Goal: Task Accomplishment & Management: Use online tool/utility

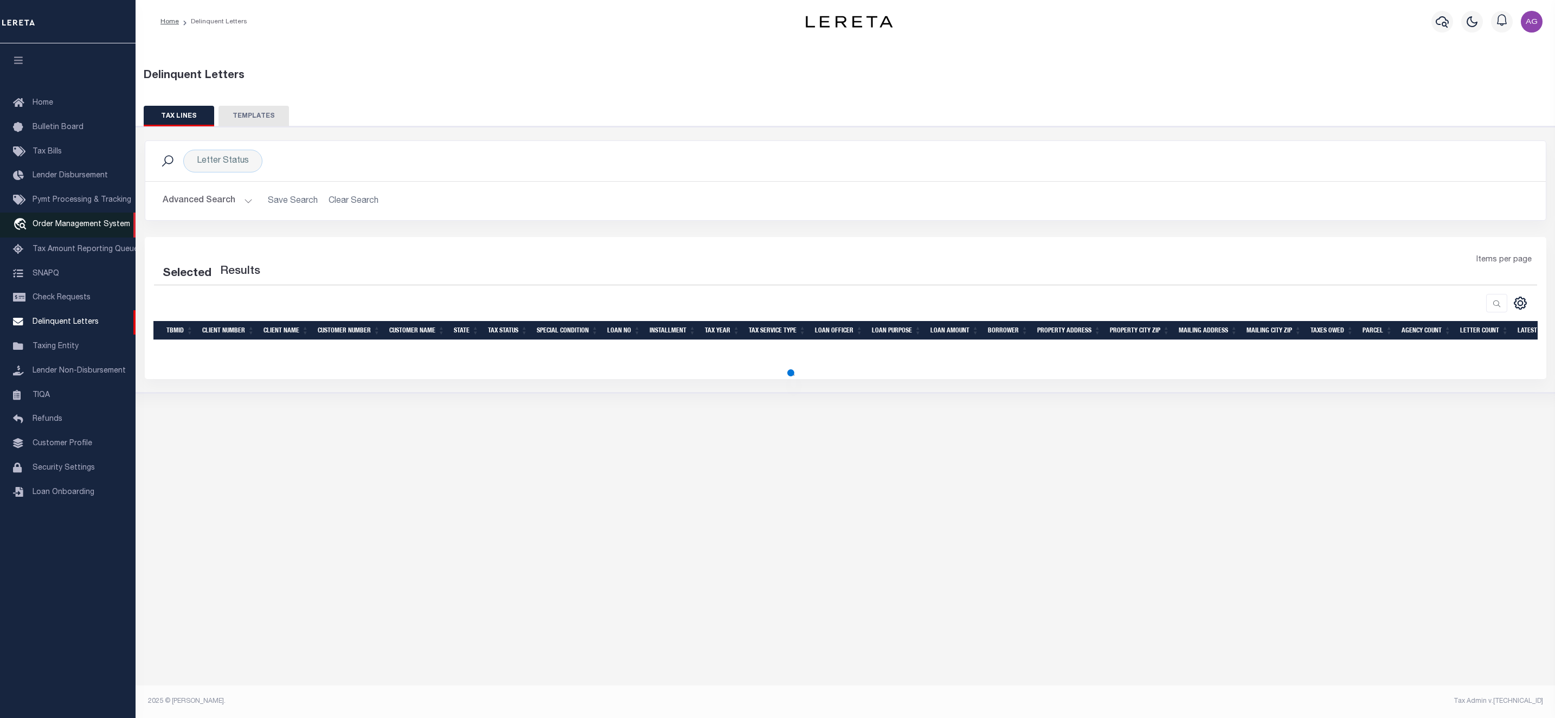
click at [68, 233] on link "travel_explore Order Management System" at bounding box center [68, 225] width 136 height 25
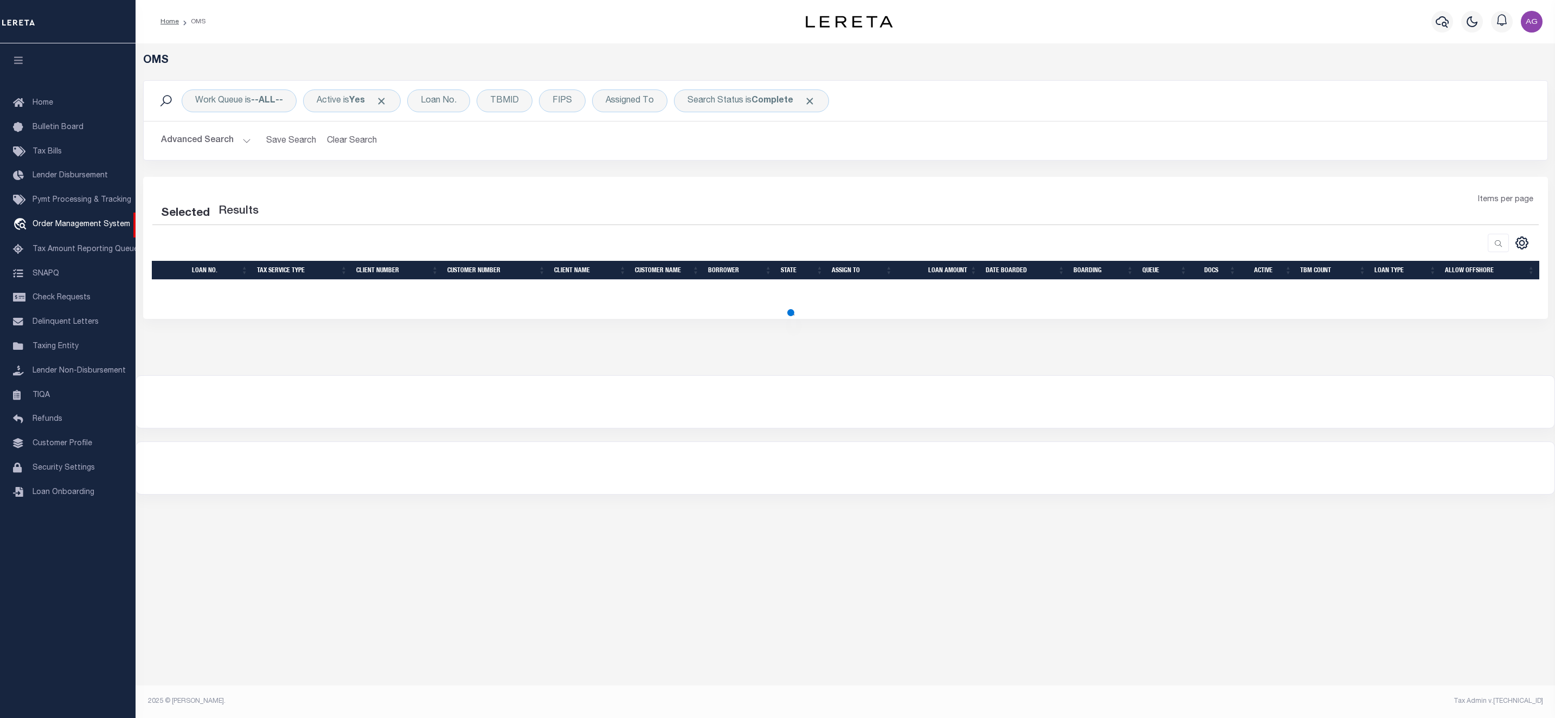
select select "200"
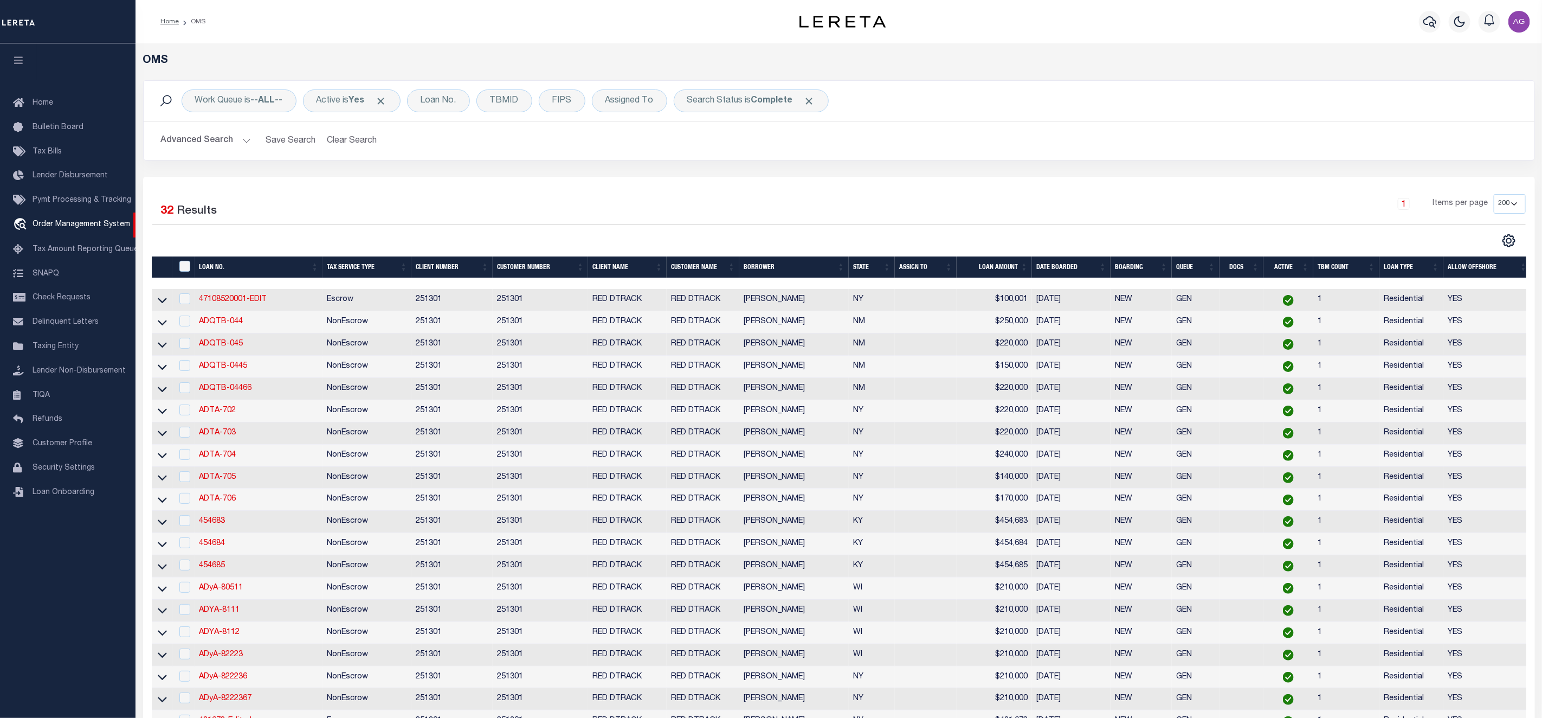
click at [223, 145] on button "Advanced Search" at bounding box center [206, 140] width 90 height 21
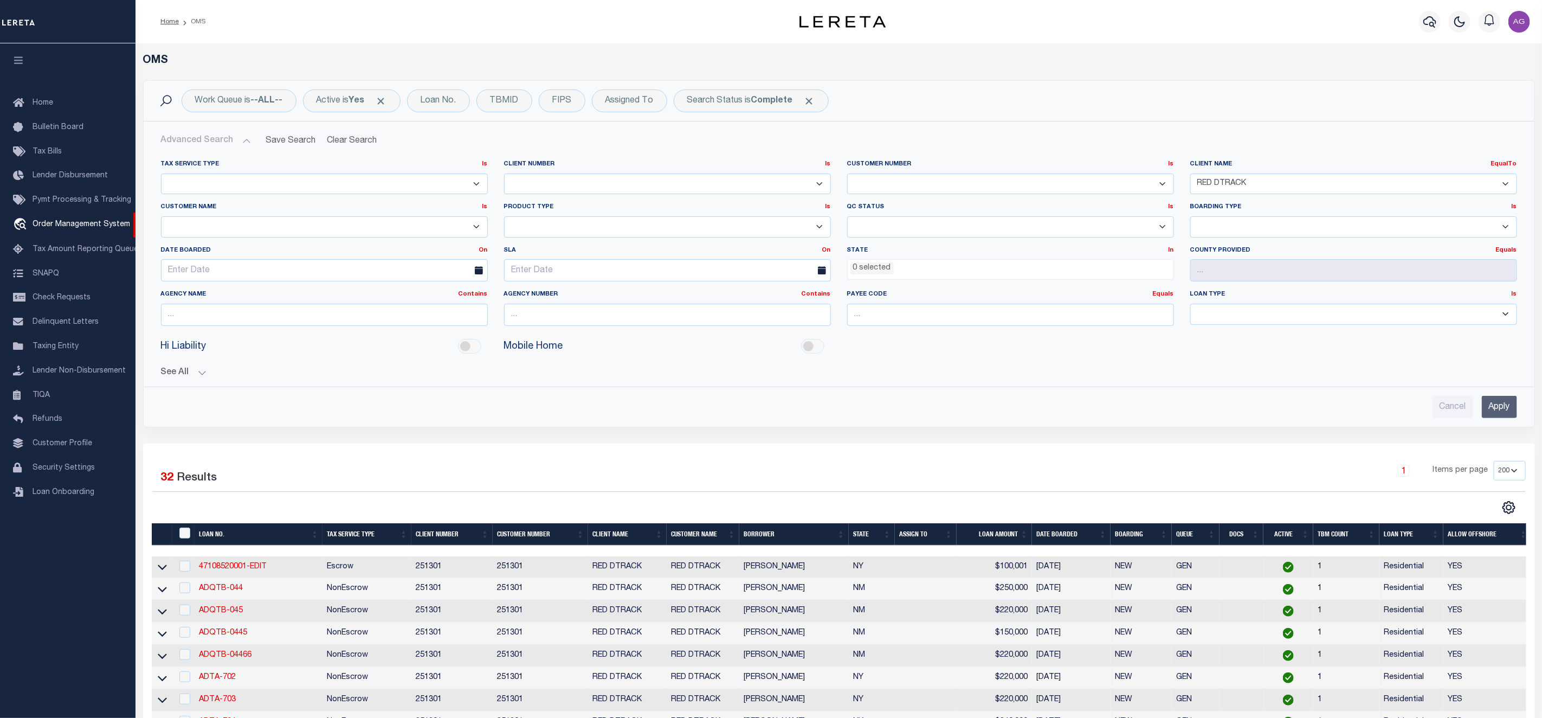
click at [1318, 177] on select "E2E-Customer-Lifecycle AB ABL Accumatch - Refunds AF AFCU ALB ALL ANB APCU Atla…" at bounding box center [1354, 183] width 327 height 21
click at [92, 250] on span "Tax Amount Reporting Queue" at bounding box center [86, 250] width 106 height 8
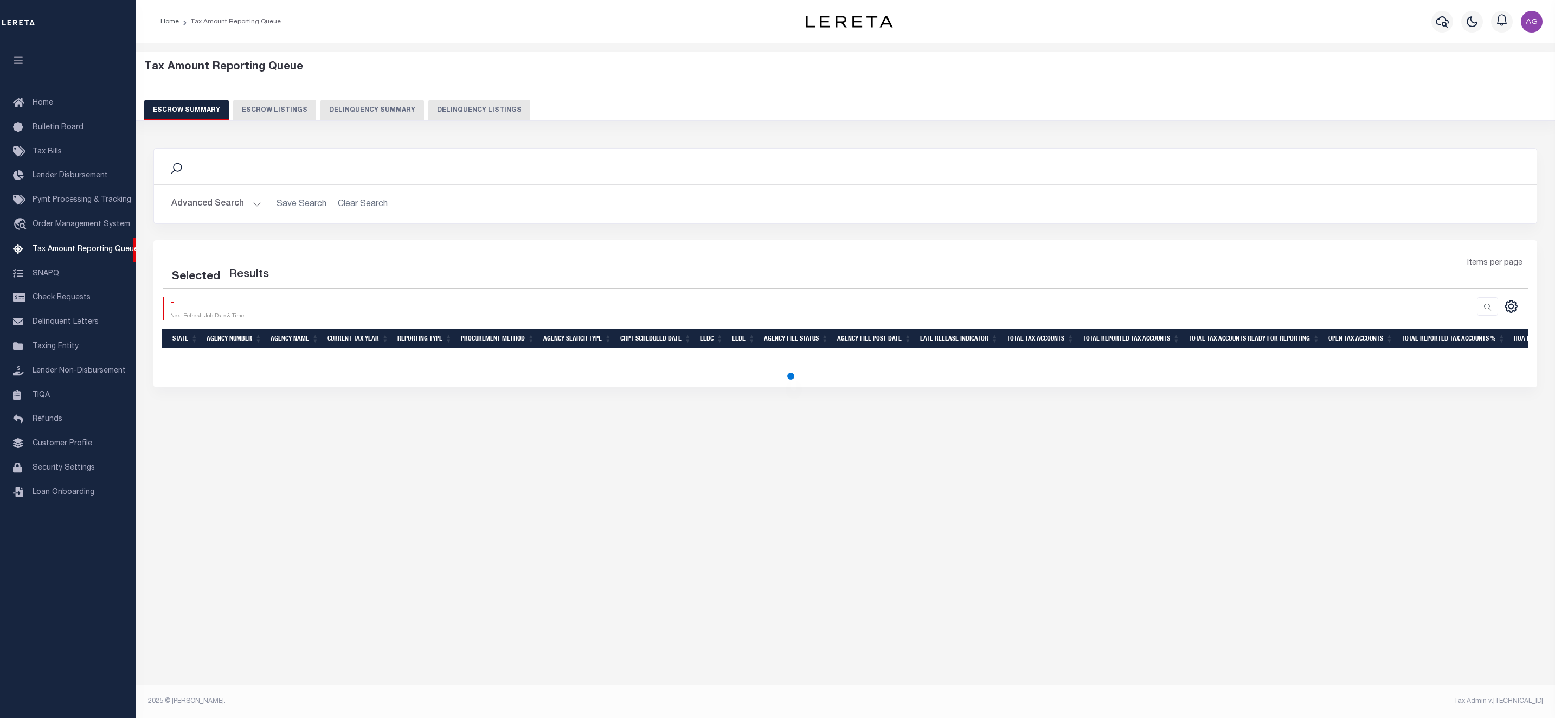
click at [454, 113] on button "Delinquency Listings" at bounding box center [479, 110] width 102 height 21
select select "100"
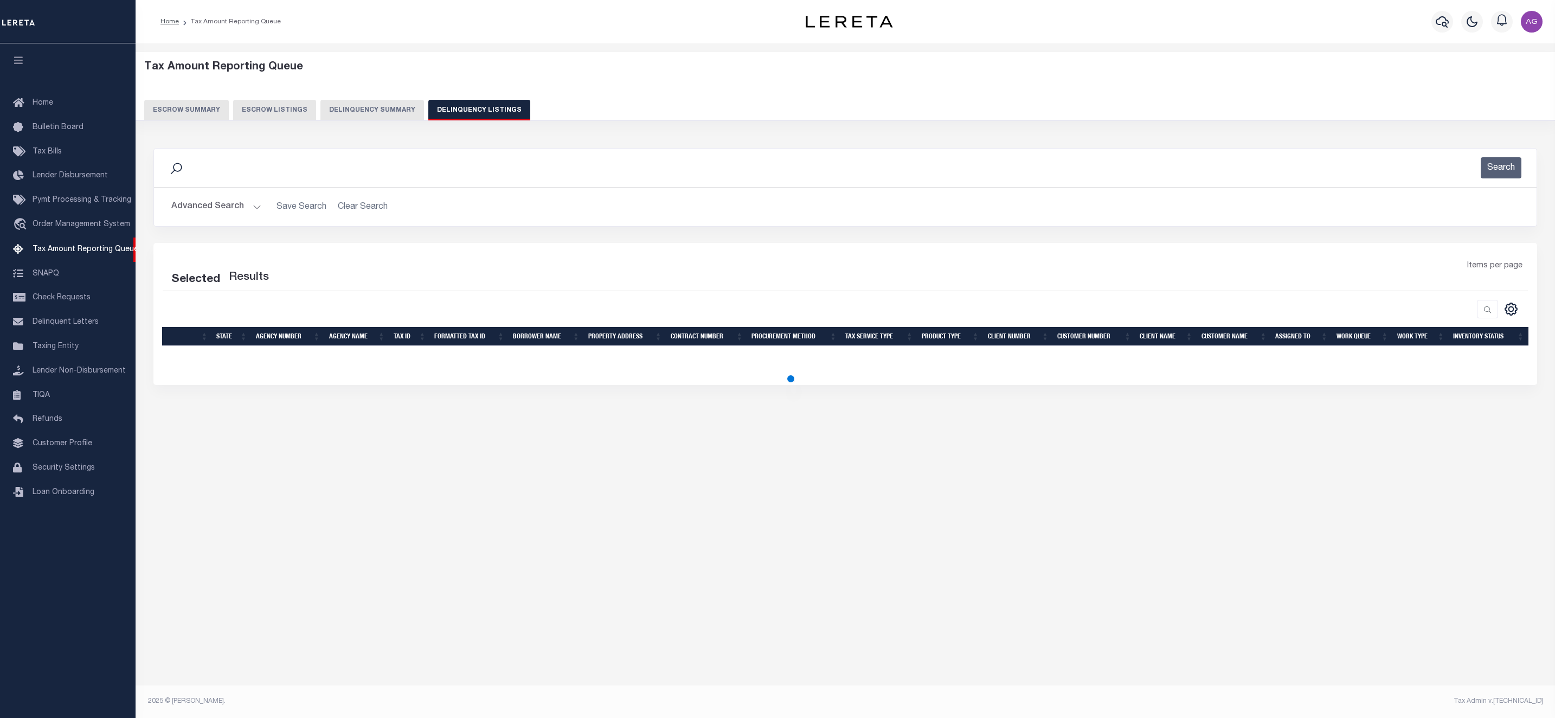
click at [228, 199] on button "Advanced Search" at bounding box center [216, 206] width 90 height 21
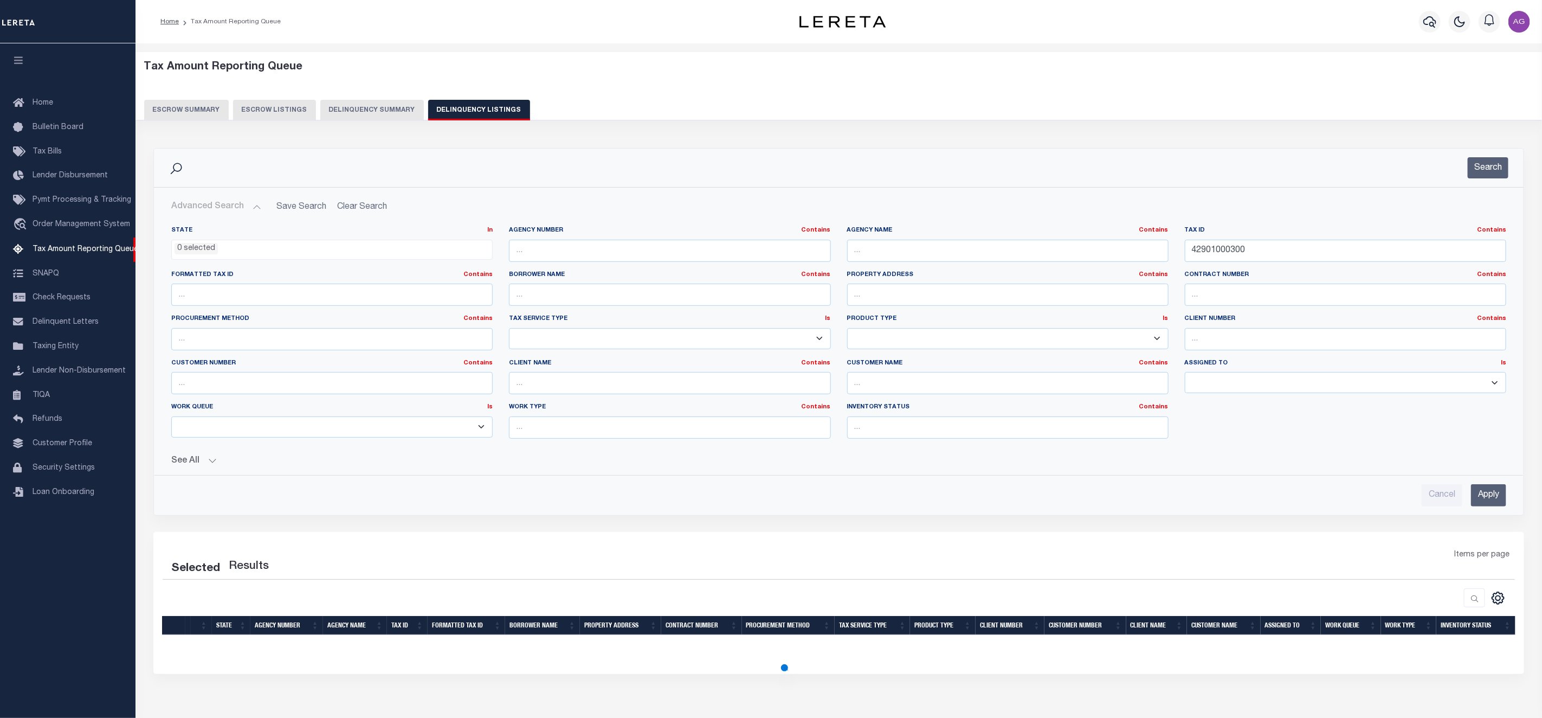
select select "100"
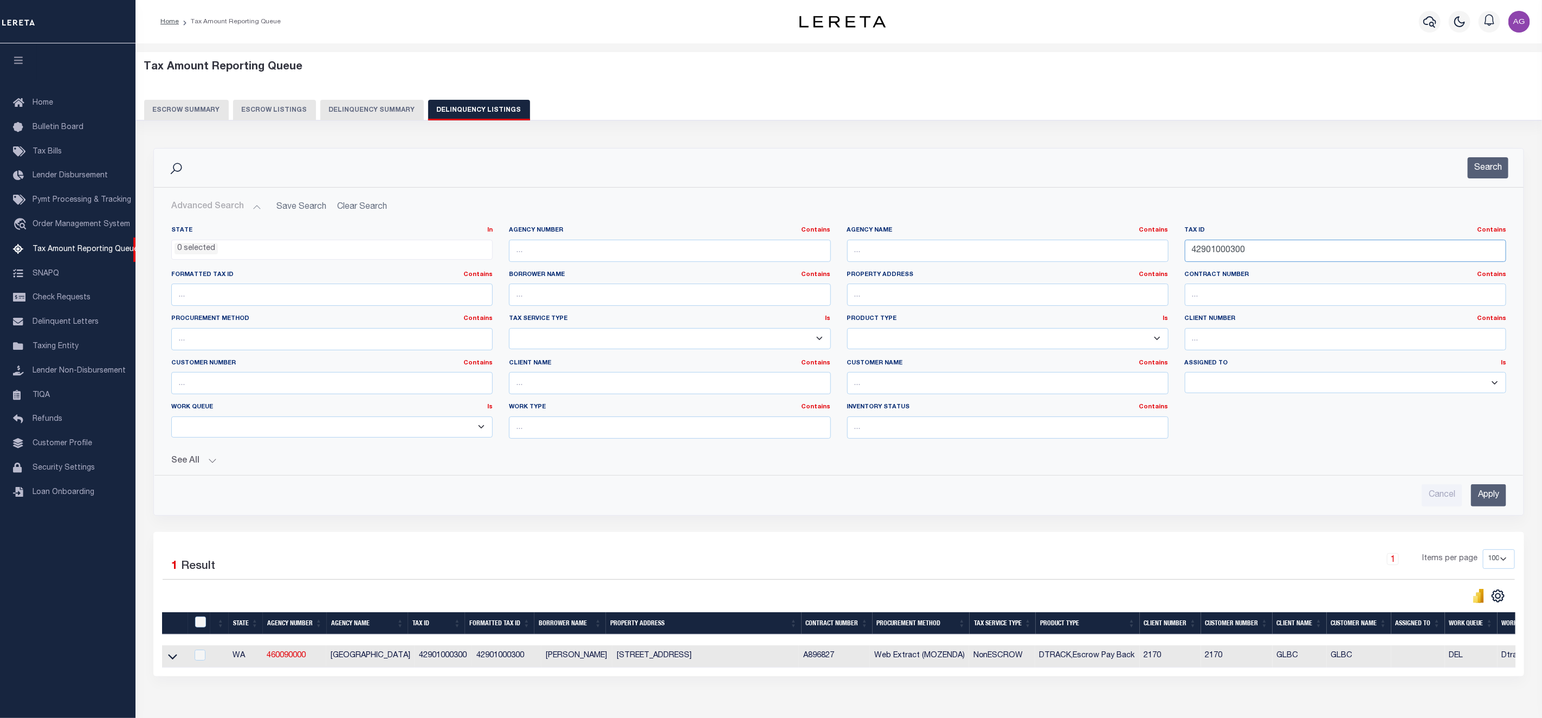
paste input "291 1119 151 2182"
drag, startPoint x: 1271, startPoint y: 251, endPoint x: 1158, endPoint y: 249, distance: 112.8
click at [1158, 249] on div "State In In AK AL AR AZ CA CO CT DC DE FL GA GU HI IA ID IL IN KS [GEOGRAPHIC_D…" at bounding box center [839, 336] width 1352 height 221
type input "291 1119 151 2182"
click at [1484, 501] on input "Apply" at bounding box center [1488, 495] width 35 height 22
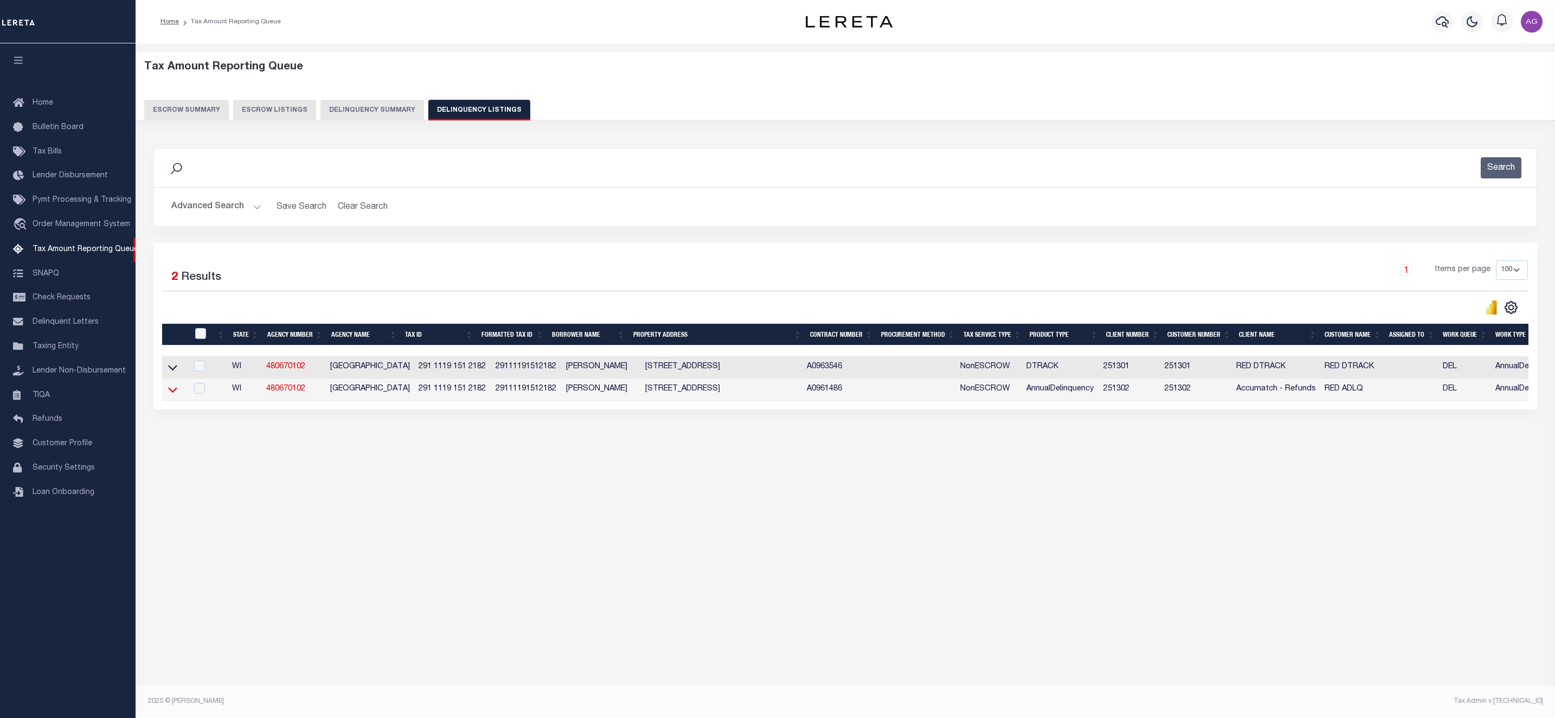
click at [169, 395] on icon at bounding box center [172, 389] width 9 height 11
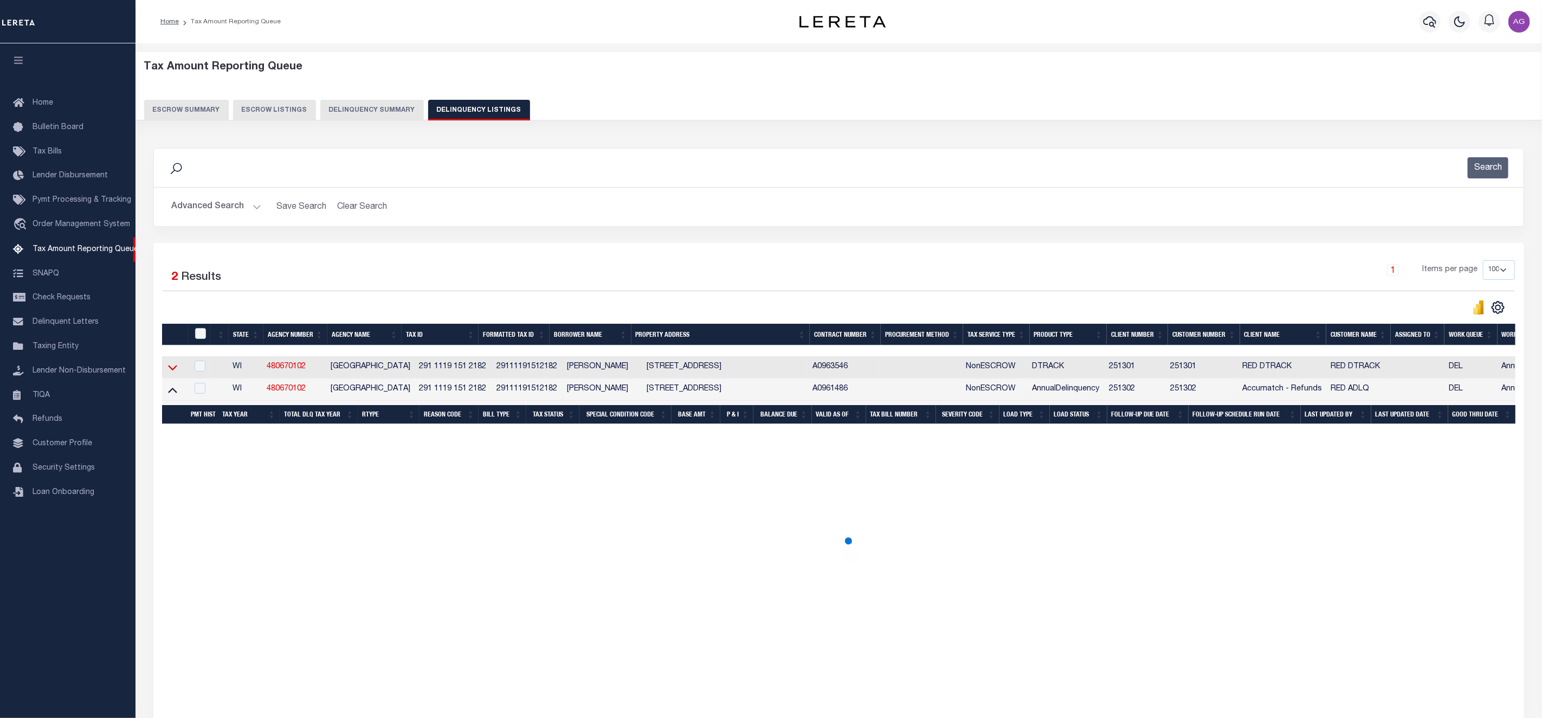
click at [172, 371] on icon at bounding box center [172, 367] width 9 height 11
